Goal: Navigation & Orientation: Go to known website

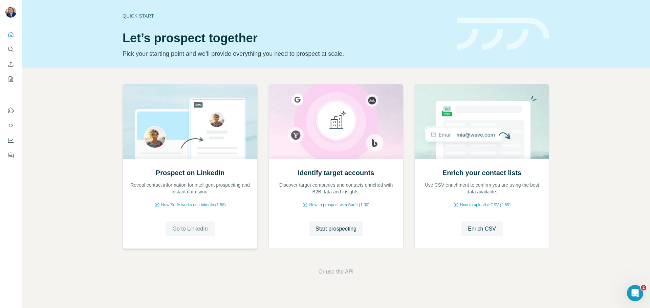
click at [179, 225] on span "Go to LinkedIn" at bounding box center [189, 229] width 35 height 8
click at [10, 157] on icon "Feedback" at bounding box center [10, 155] width 7 height 7
click at [10, 111] on icon "Use Surfe on LinkedIn" at bounding box center [10, 110] width 7 height 7
